Goal: Navigation & Orientation: Find specific page/section

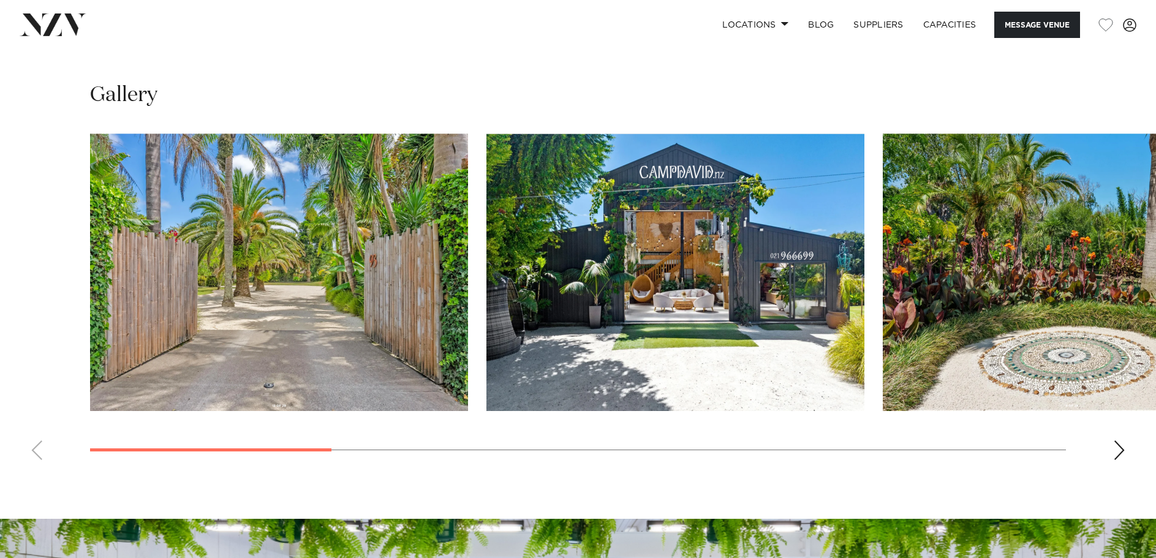
scroll to position [1127, 0]
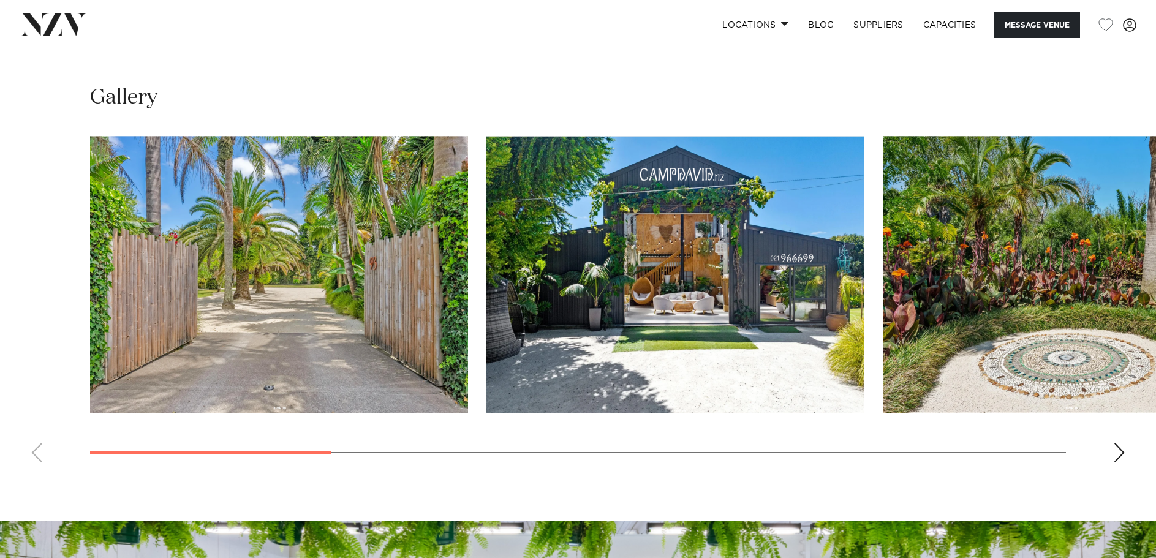
click at [1116, 449] on div "Next slide" at bounding box center [1119, 453] width 12 height 20
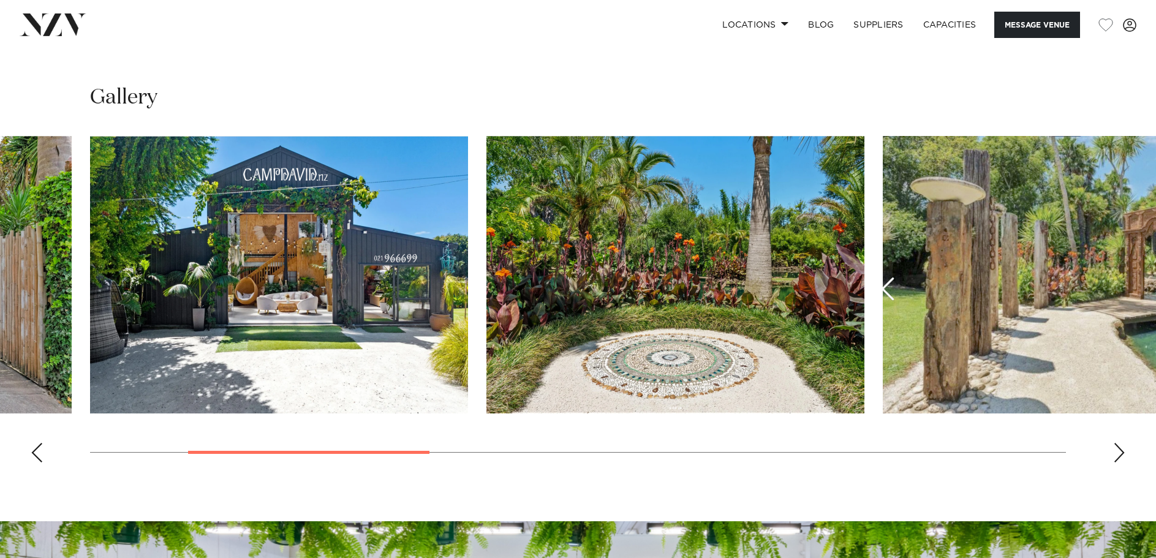
click at [1116, 449] on div "Next slide" at bounding box center [1119, 453] width 12 height 20
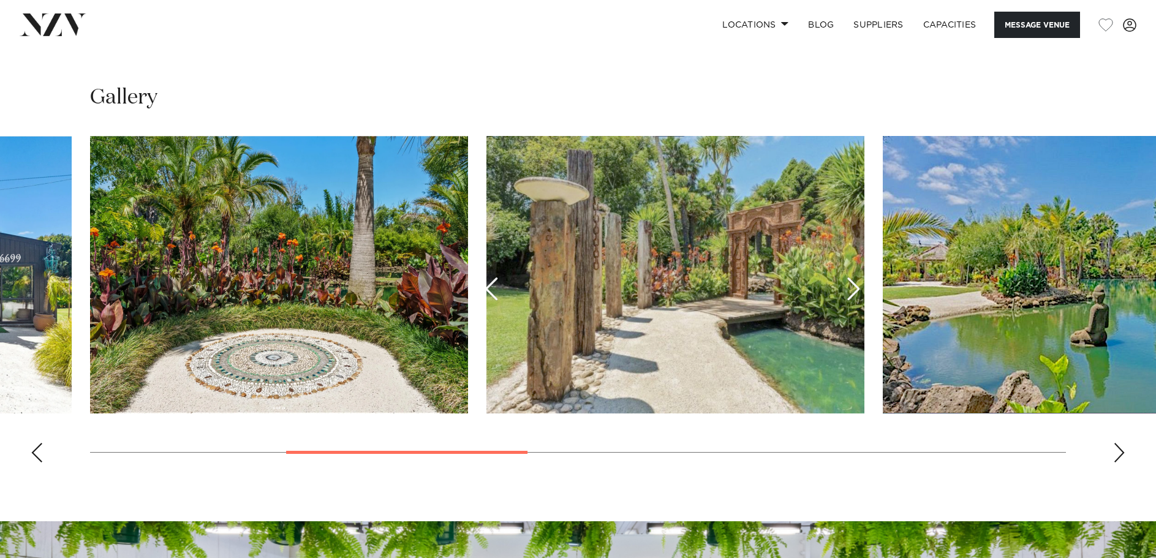
click at [1118, 451] on div "Next slide" at bounding box center [1119, 453] width 12 height 20
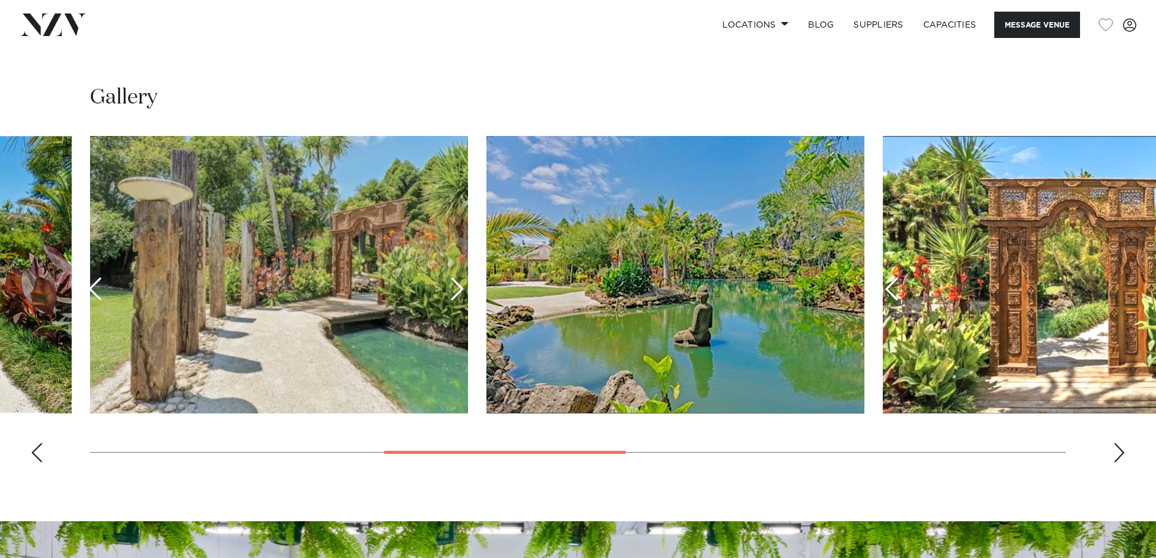
click at [1118, 451] on div "Next slide" at bounding box center [1119, 453] width 12 height 20
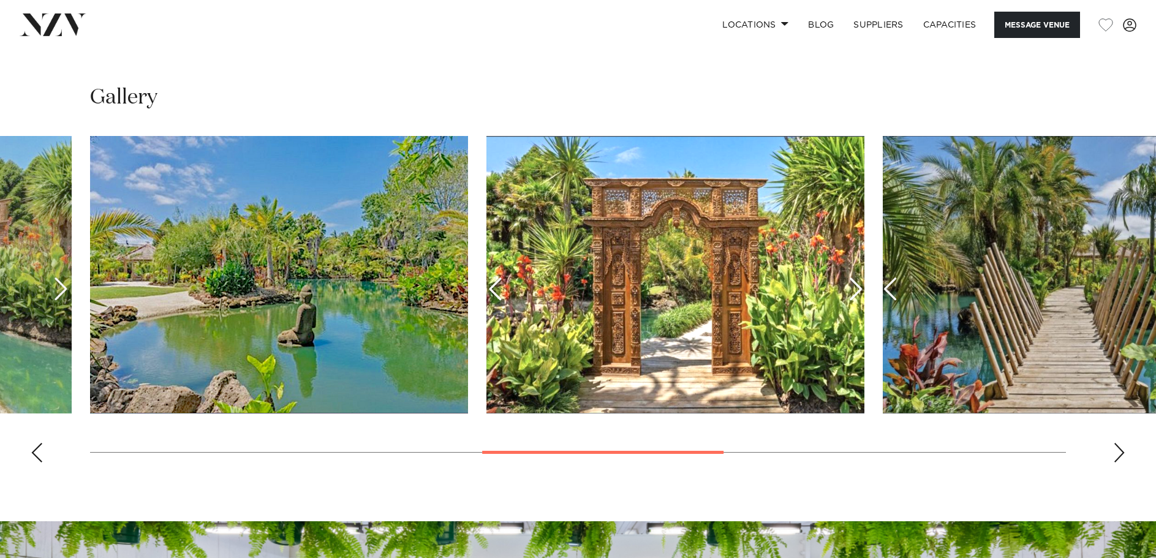
click at [1118, 451] on div "Next slide" at bounding box center [1119, 453] width 12 height 20
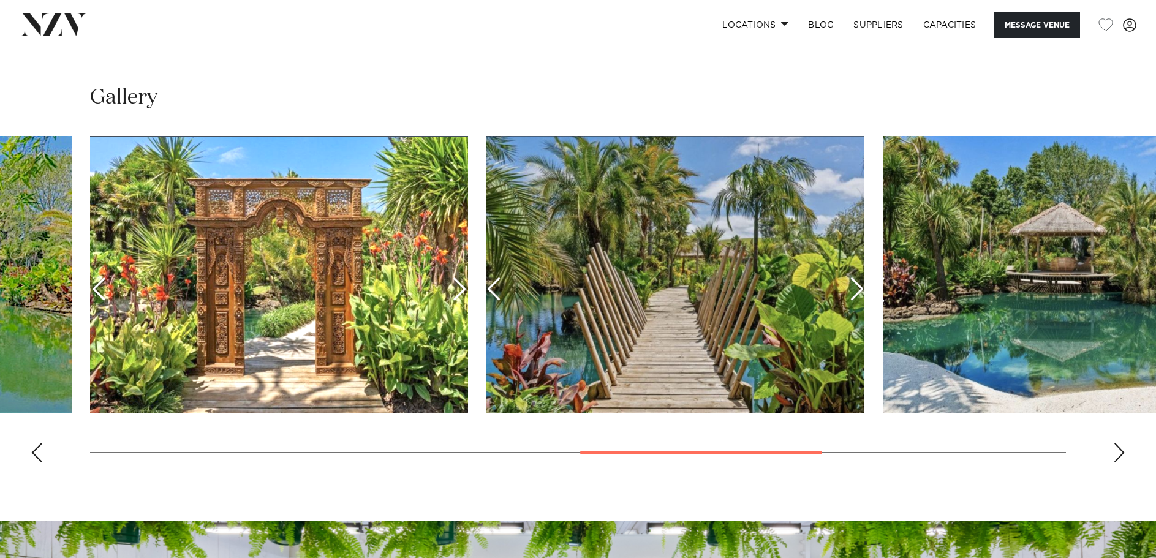
click at [1118, 451] on div "Next slide" at bounding box center [1119, 453] width 12 height 20
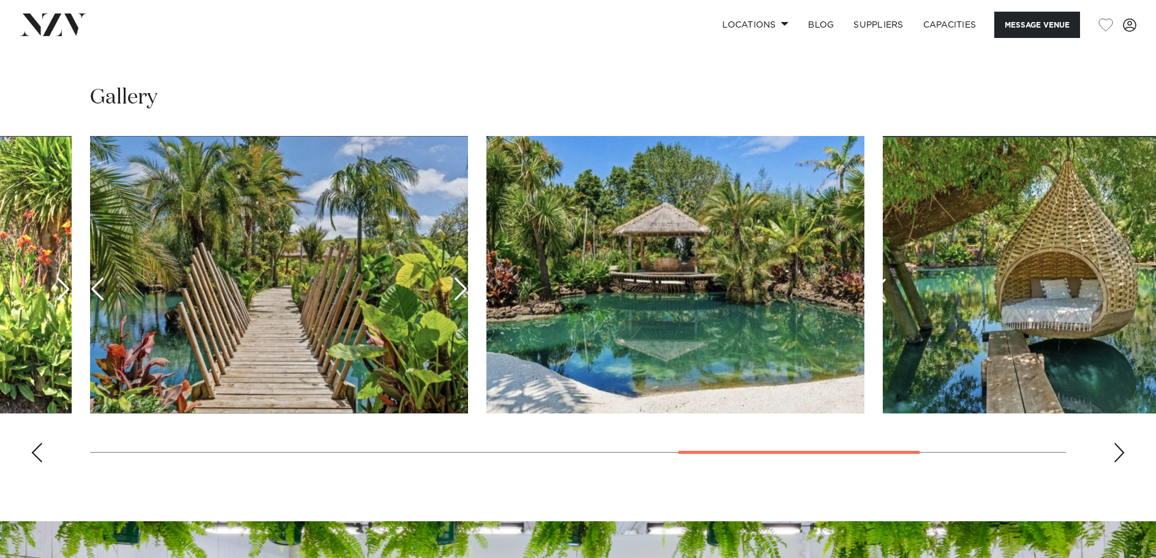
click at [1118, 451] on div "Next slide" at bounding box center [1119, 453] width 12 height 20
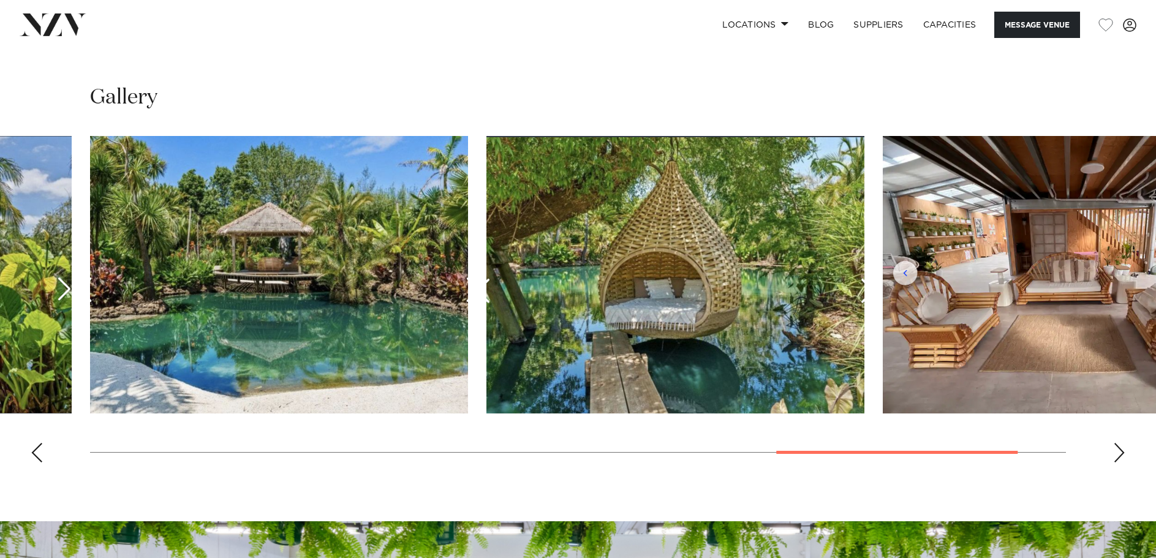
click at [1118, 451] on div "Next slide" at bounding box center [1119, 453] width 12 height 20
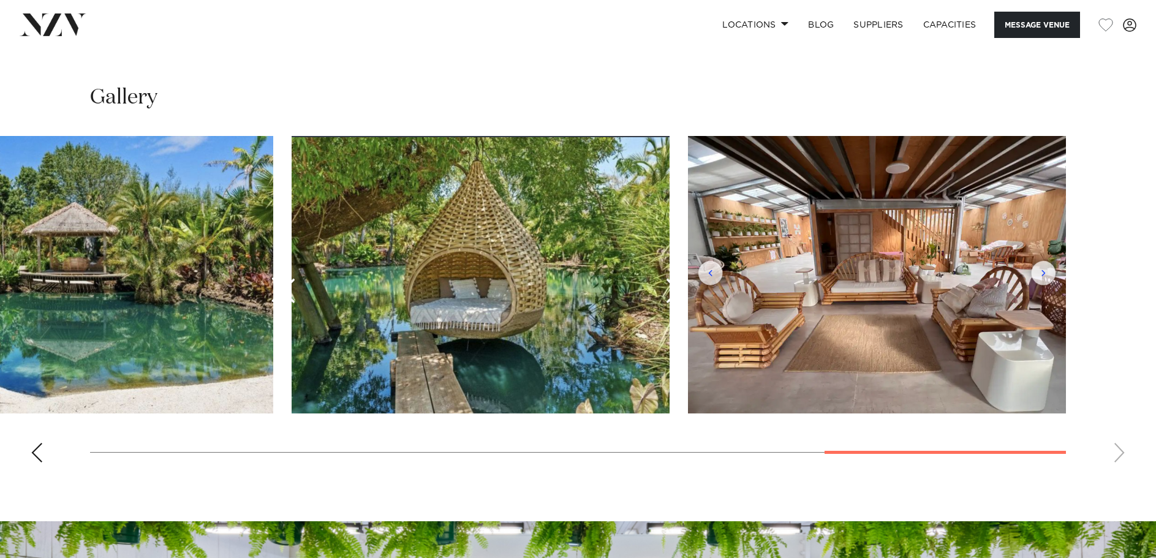
click at [1118, 451] on swiper-container at bounding box center [578, 304] width 1156 height 336
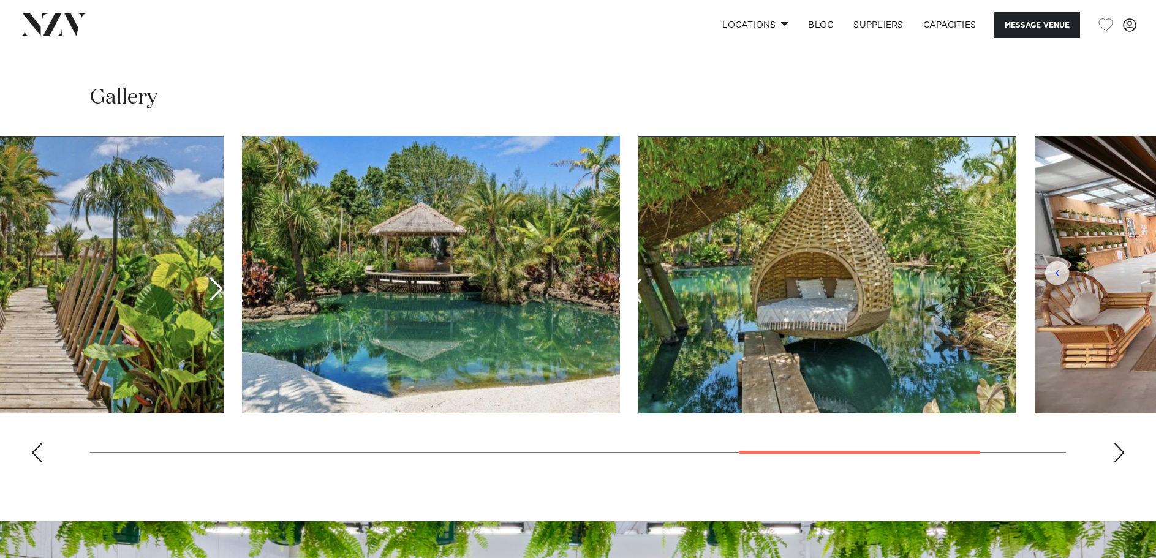
click at [600, 473] on body "Locations [GEOGRAPHIC_DATA] [GEOGRAPHIC_DATA] [GEOGRAPHIC_DATA] [GEOGRAPHIC_DAT…" at bounding box center [578, 45] width 1156 height 2345
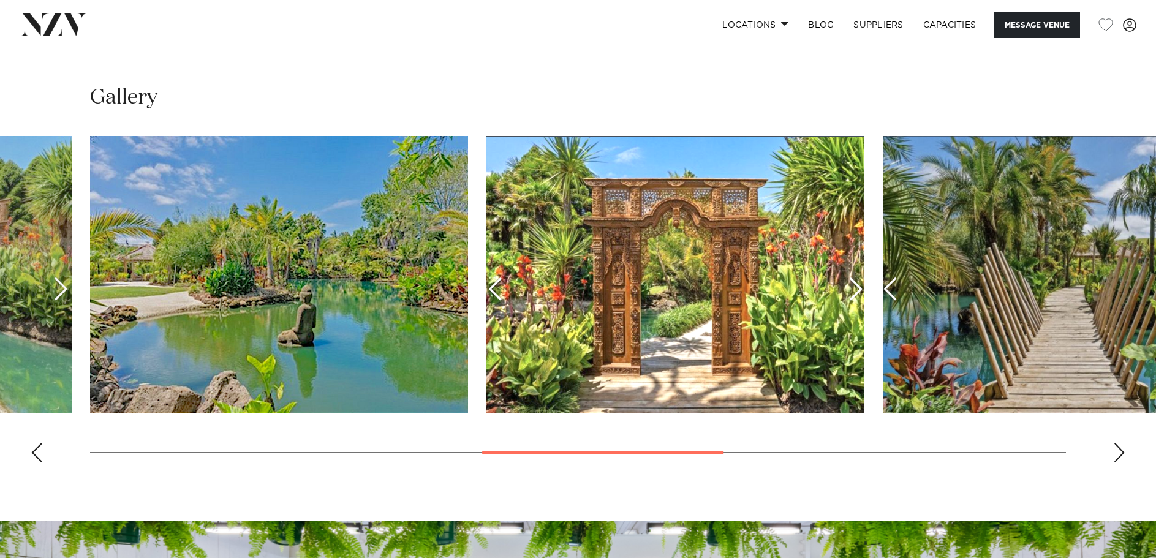
click at [39, 451] on div "Previous slide" at bounding box center [37, 453] width 12 height 20
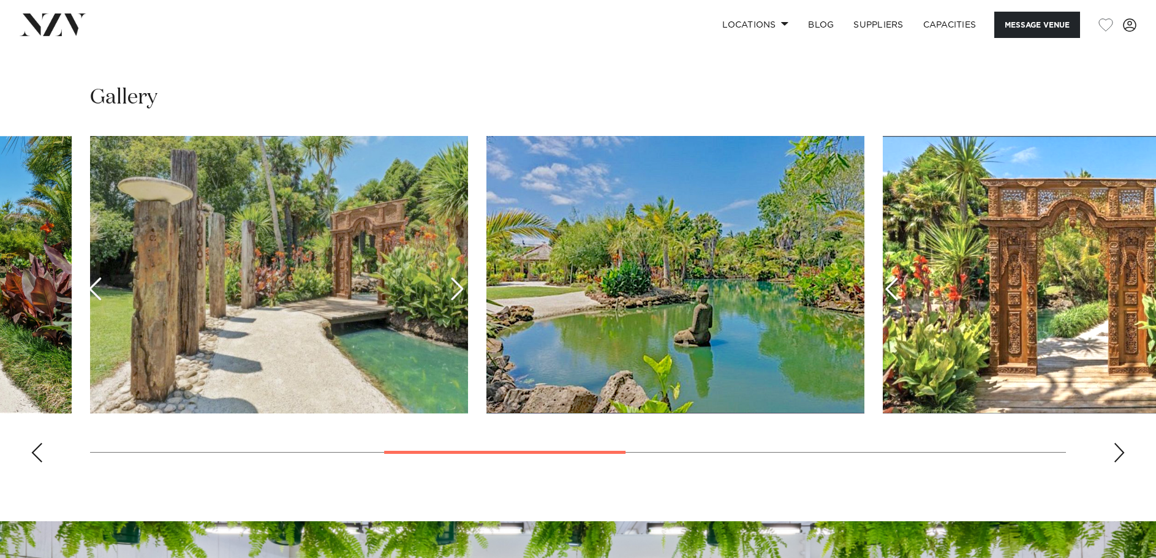
click at [39, 451] on div "Previous slide" at bounding box center [37, 453] width 12 height 20
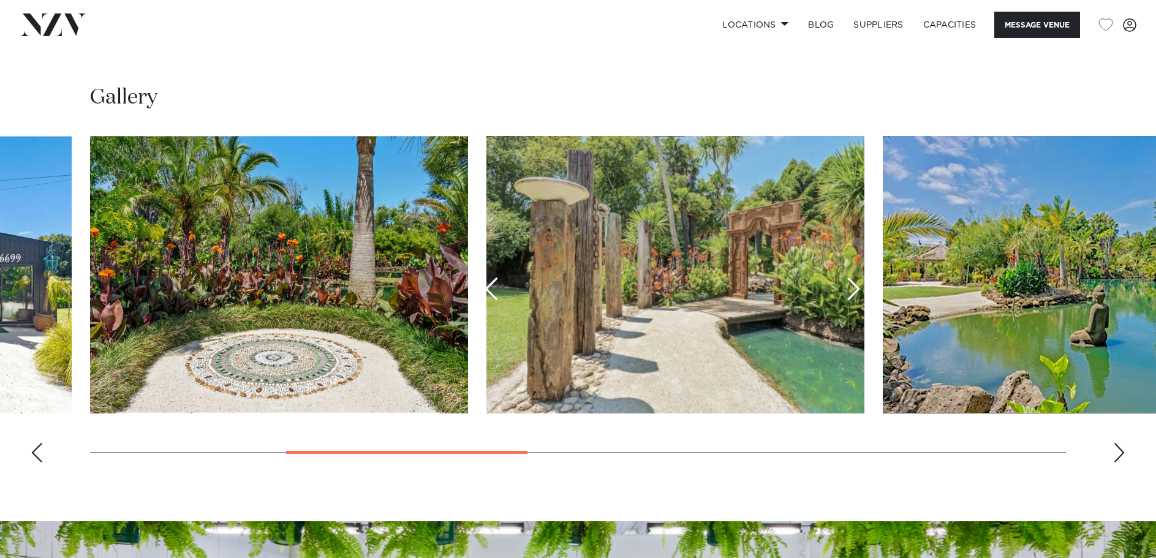
click at [39, 451] on div "Previous slide" at bounding box center [37, 453] width 12 height 20
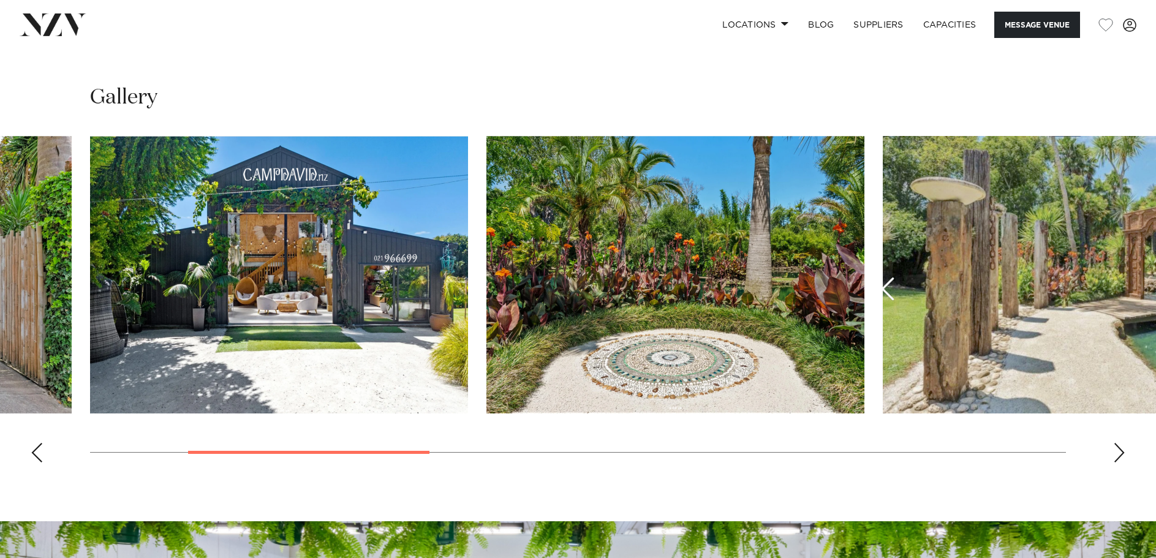
click at [39, 451] on div "Previous slide" at bounding box center [37, 453] width 12 height 20
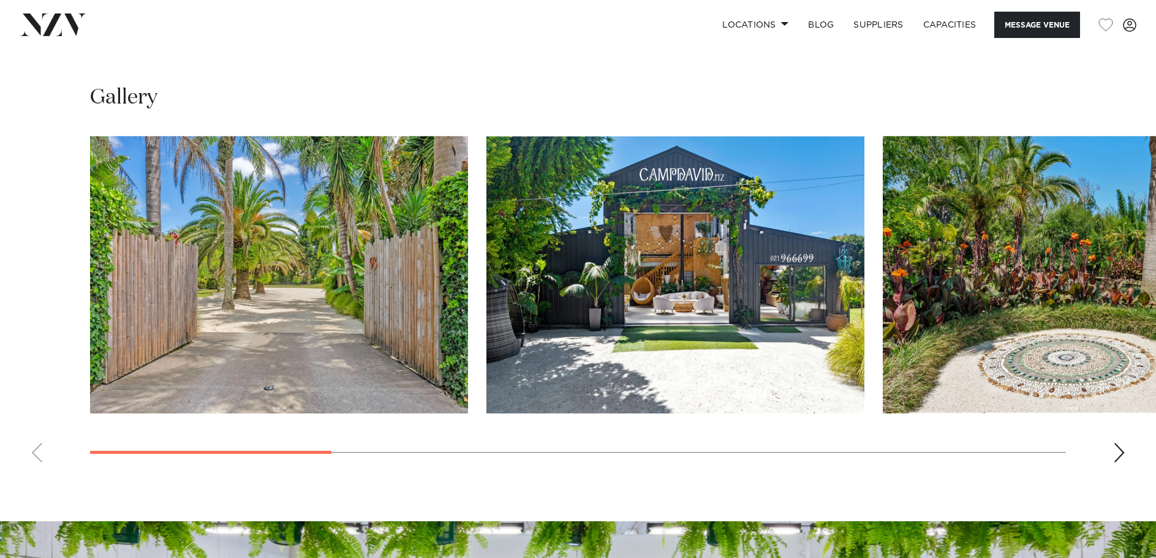
click at [39, 451] on swiper-container at bounding box center [578, 304] width 1156 height 336
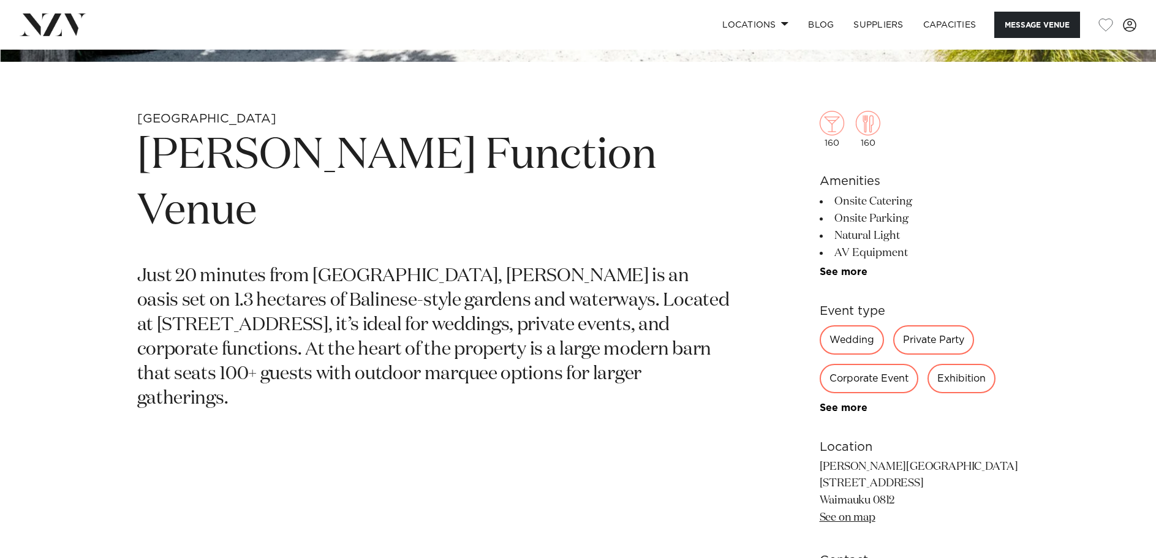
scroll to position [532, 0]
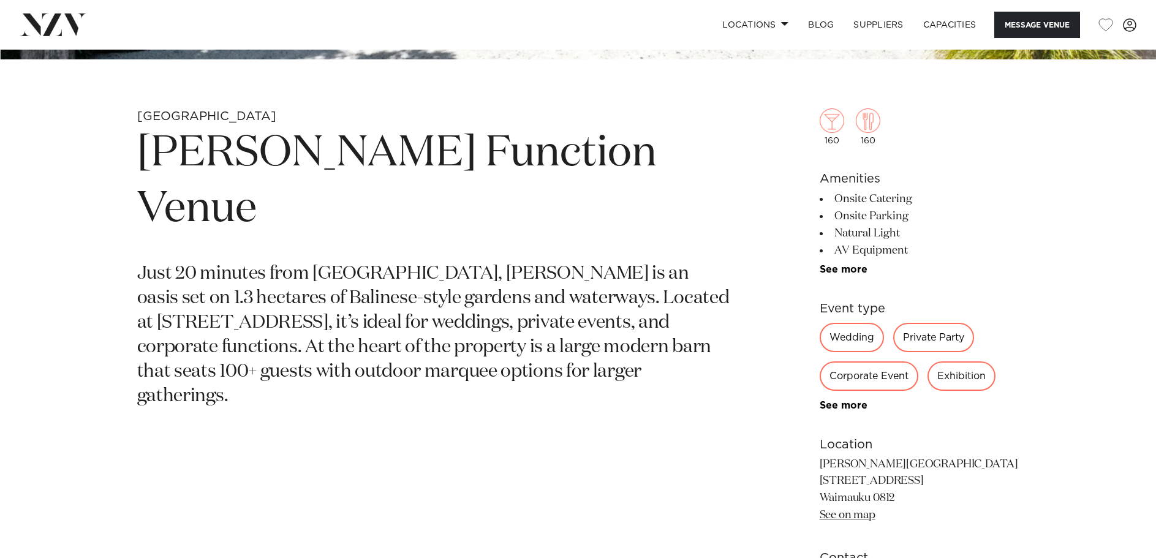
click at [847, 516] on link "See on map" at bounding box center [847, 515] width 56 height 11
